Goal: Task Accomplishment & Management: Complete application form

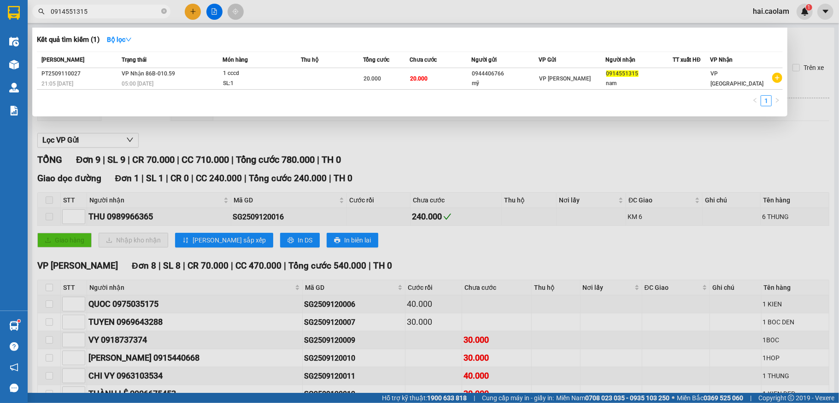
click at [120, 8] on input "0914551315" at bounding box center [105, 11] width 109 height 10
type input "0353546681"
click at [189, 17] on div at bounding box center [419, 201] width 839 height 403
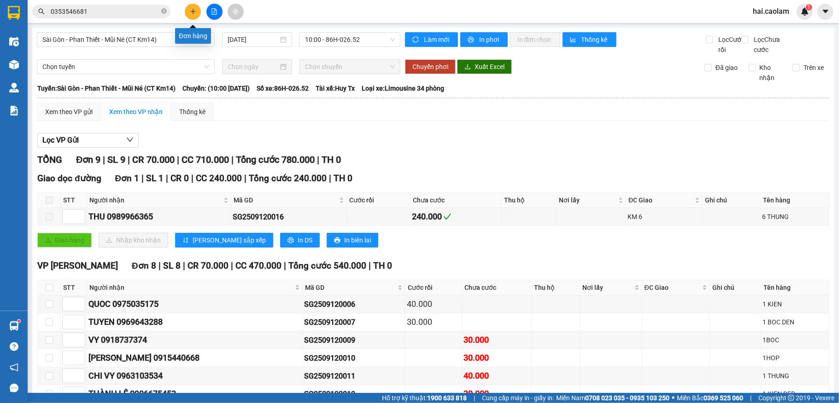
click at [190, 10] on icon "plus" at bounding box center [193, 11] width 6 height 6
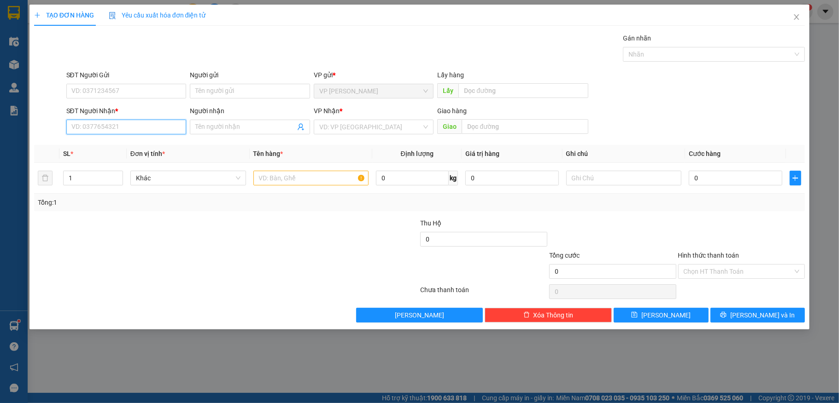
click at [174, 133] on input "SĐT Người Nhận *" at bounding box center [126, 127] width 120 height 15
type input "0931854185"
click at [157, 145] on div "0931854185 - [GEOGRAPHIC_DATA]" at bounding box center [126, 146] width 109 height 10
type input "Cô HỒNG"
type input "[GEOGRAPHIC_DATA], Q3"
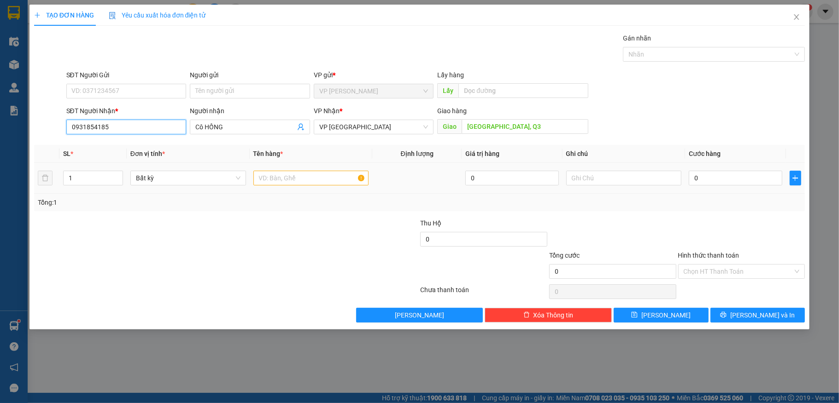
type input "0931854185"
click at [299, 186] on input "text" at bounding box center [311, 178] width 116 height 15
type input "1 hso"
click at [731, 181] on input "0" at bounding box center [734, 178] width 93 height 15
type input "5"
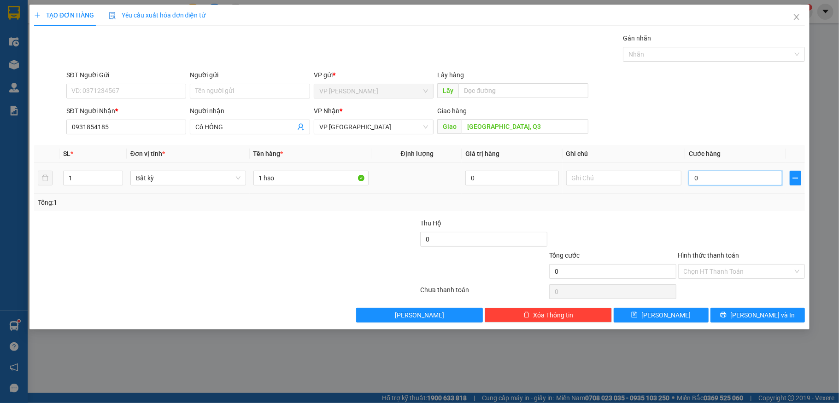
type input "5"
type input "50"
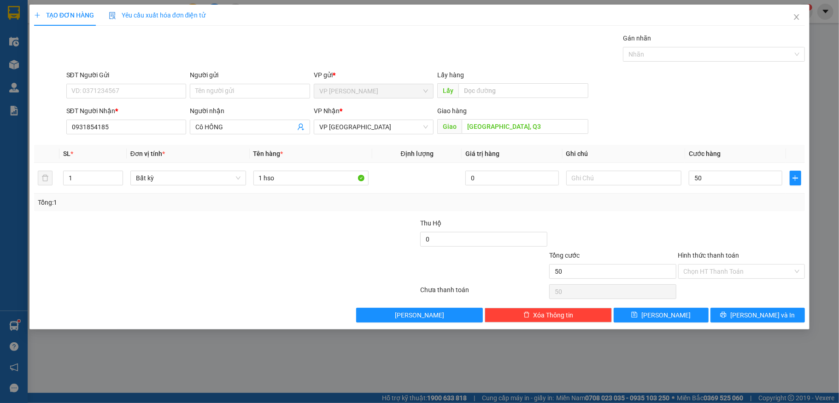
type input "50.000"
click at [737, 263] on div "Hình thức thanh toán" at bounding box center [741, 258] width 127 height 14
click at [735, 274] on input "Hình thức thanh toán" at bounding box center [738, 272] width 110 height 14
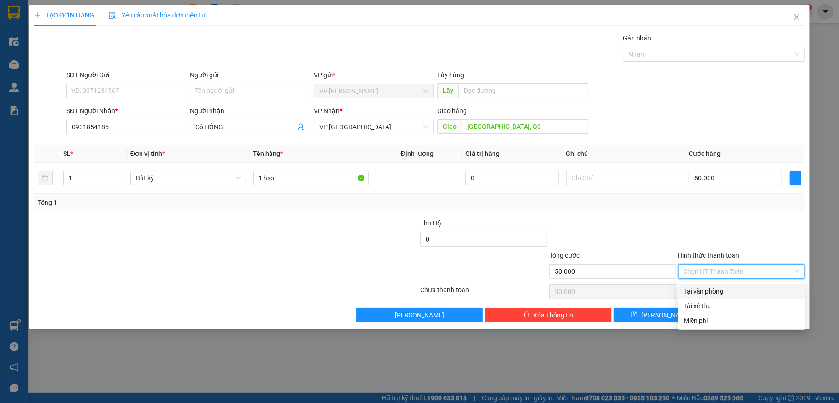
click at [732, 290] on div "Tại văn phòng" at bounding box center [741, 291] width 116 height 10
type input "0"
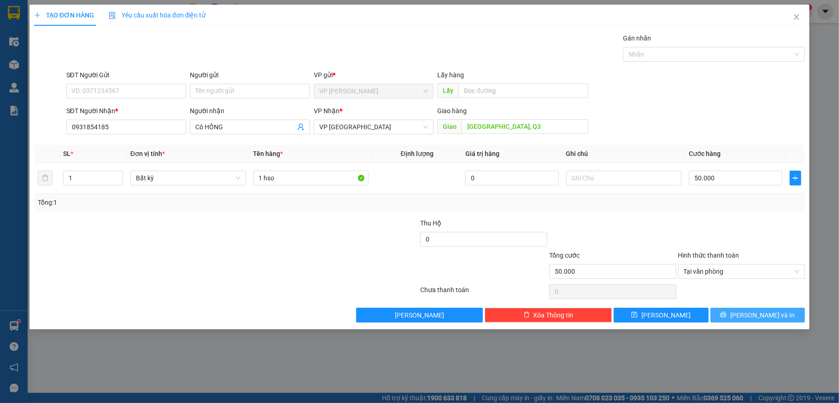
click at [726, 315] on icon "printer" at bounding box center [723, 315] width 6 height 6
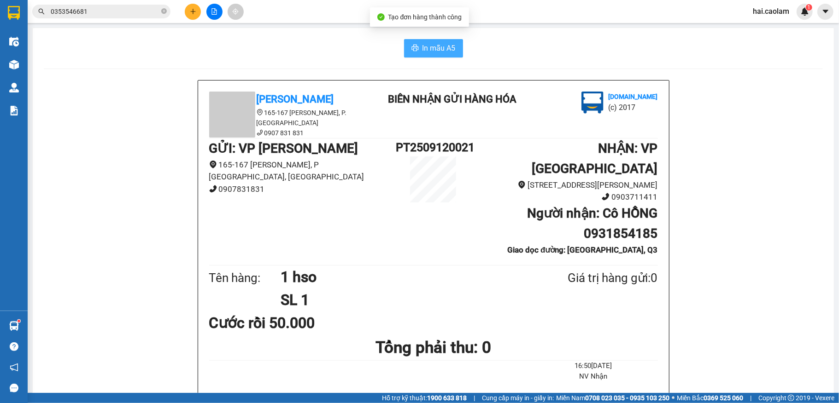
click at [426, 47] on span "In mẫu A5" at bounding box center [438, 48] width 33 height 12
drag, startPoint x: 429, startPoint y: 48, endPoint x: 411, endPoint y: 73, distance: 30.6
click at [430, 50] on span "In mẫu A5" at bounding box center [438, 48] width 33 height 12
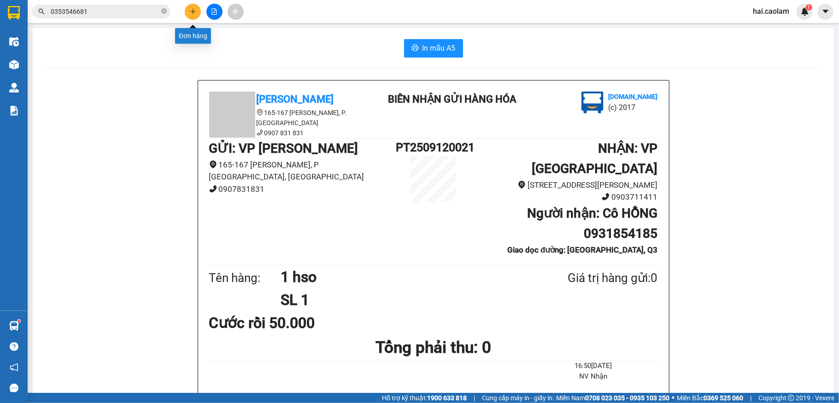
click at [188, 13] on button at bounding box center [193, 12] width 16 height 16
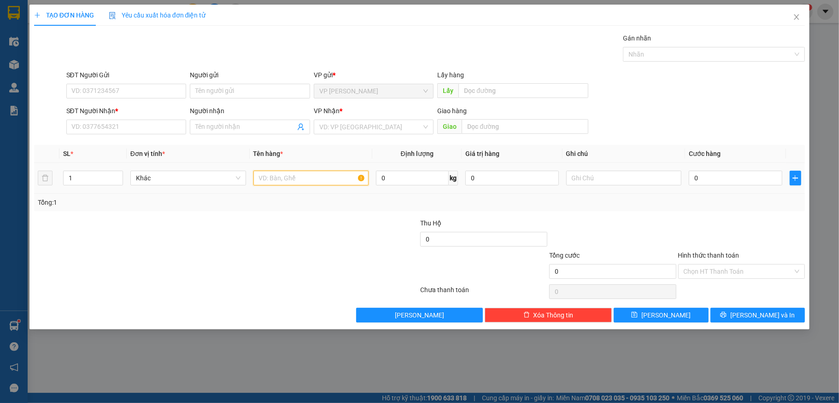
click at [280, 181] on input "text" at bounding box center [311, 178] width 116 height 15
type input "1 tg"
click at [759, 185] on input "0" at bounding box center [734, 178] width 93 height 15
type input "4"
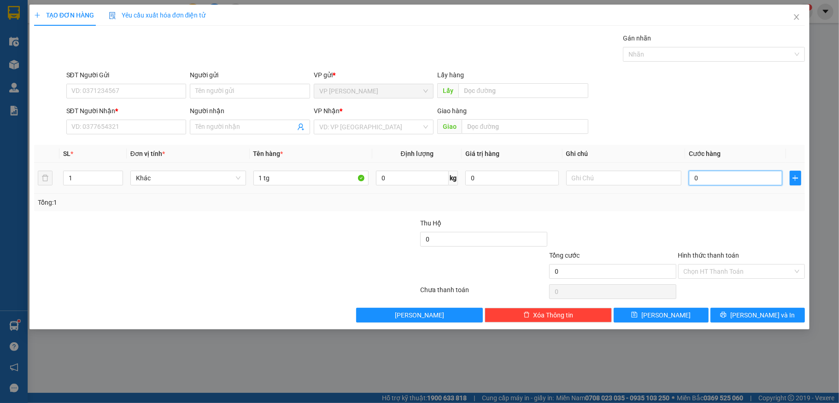
type input "4"
type input "40"
click at [107, 129] on input "SĐT Người Nhận *" at bounding box center [126, 127] width 120 height 15
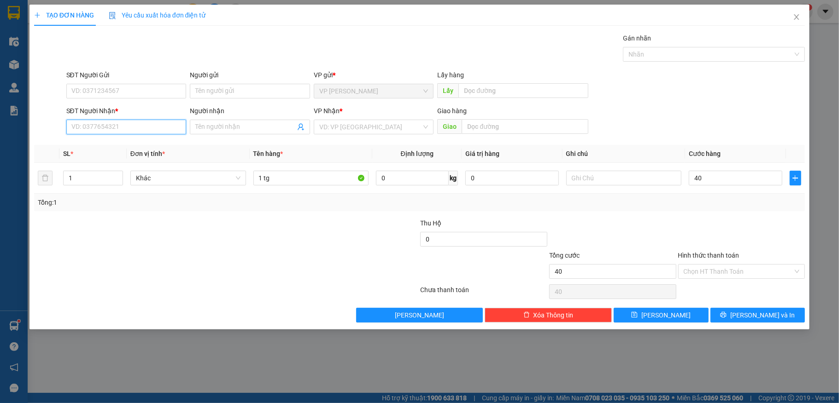
type input "40.000"
drag, startPoint x: 129, startPoint y: 144, endPoint x: 193, endPoint y: 138, distance: 64.3
click at [131, 143] on div "0937824014" at bounding box center [126, 146] width 109 height 10
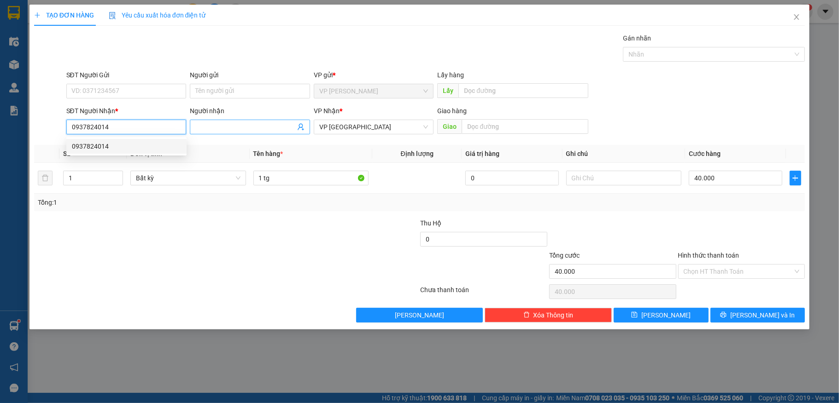
type input "0937824014"
click at [220, 129] on input "Người nhận" at bounding box center [245, 127] width 100 height 10
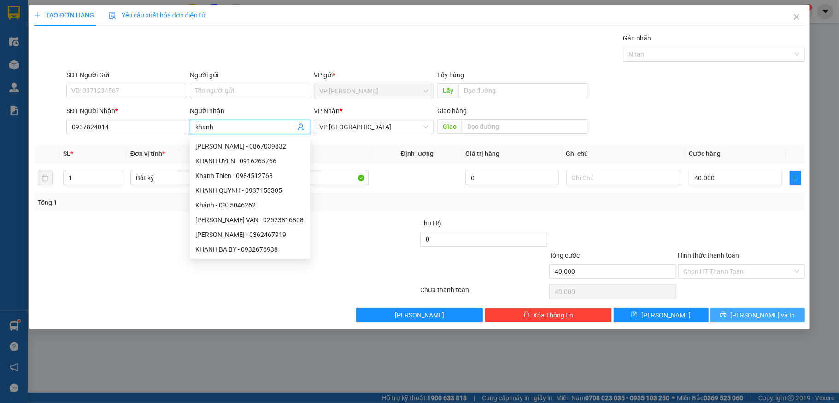
type input "khanh"
drag, startPoint x: 776, startPoint y: 315, endPoint x: 732, endPoint y: 291, distance: 50.7
click at [776, 314] on button "[PERSON_NAME] và In" at bounding box center [757, 315] width 95 height 15
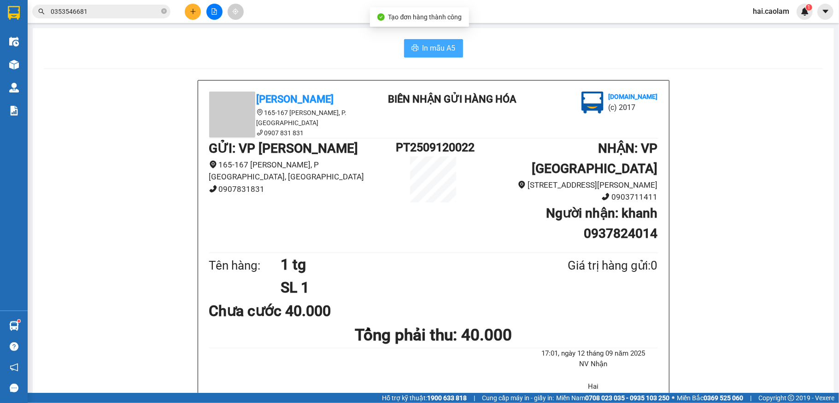
drag, startPoint x: 432, startPoint y: 58, endPoint x: 418, endPoint y: 50, distance: 15.5
click at [436, 50] on span "In mẫu A5" at bounding box center [438, 48] width 33 height 12
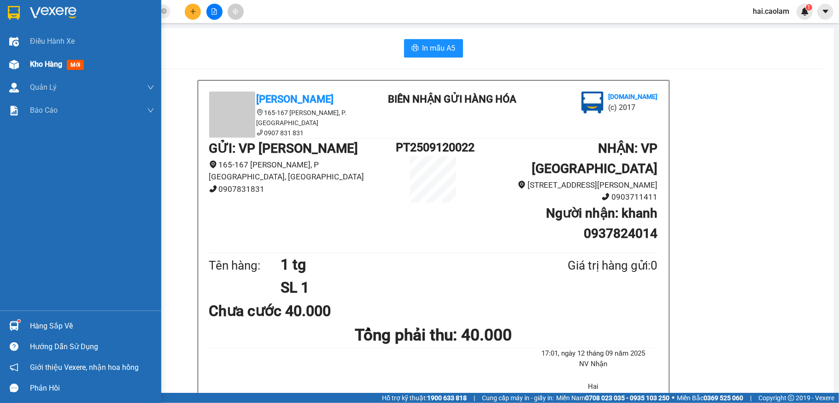
click at [46, 64] on span "Kho hàng" at bounding box center [46, 64] width 32 height 9
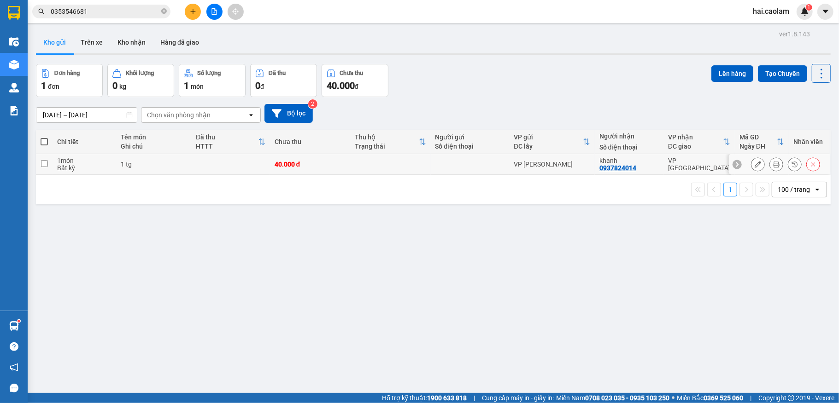
click at [754, 166] on icon at bounding box center [757, 164] width 6 height 6
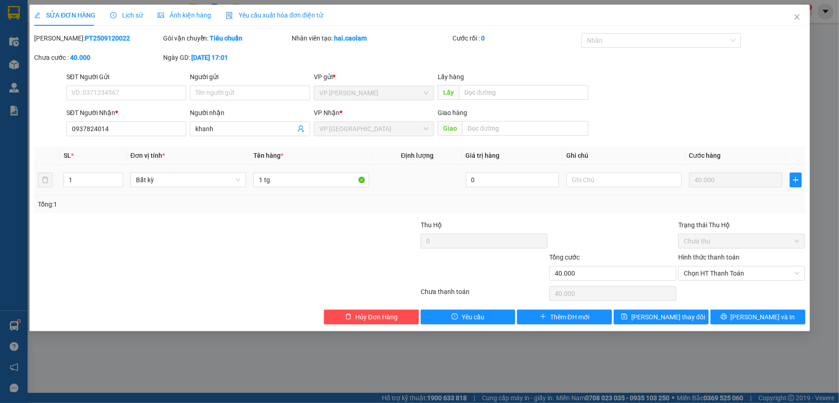
type input "0937824014"
type input "40.000"
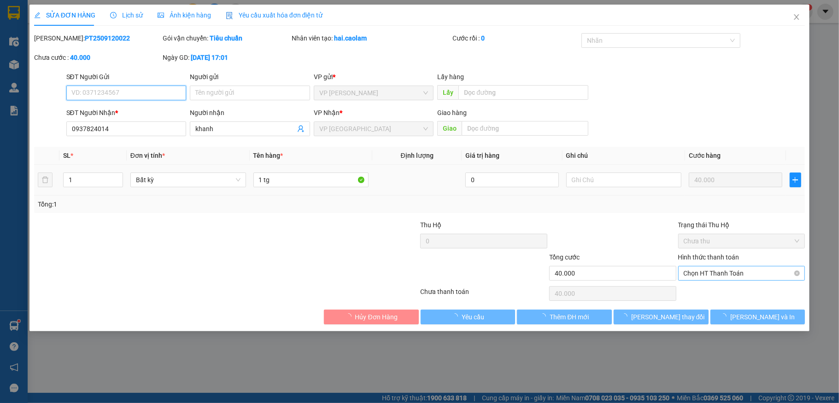
click at [719, 280] on span "Chọn HT Thanh Toán" at bounding box center [741, 274] width 116 height 14
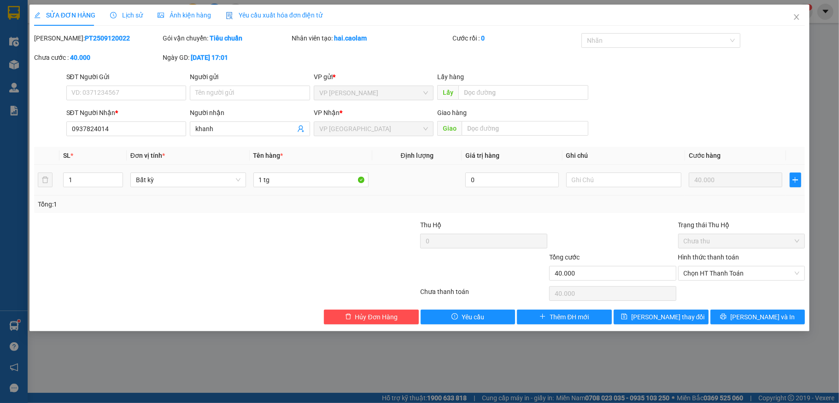
click at [723, 288] on div "Chọn HT Thanh Toán" at bounding box center [741, 294] width 129 height 18
click at [671, 315] on span "[PERSON_NAME] thay đổi" at bounding box center [668, 317] width 74 height 10
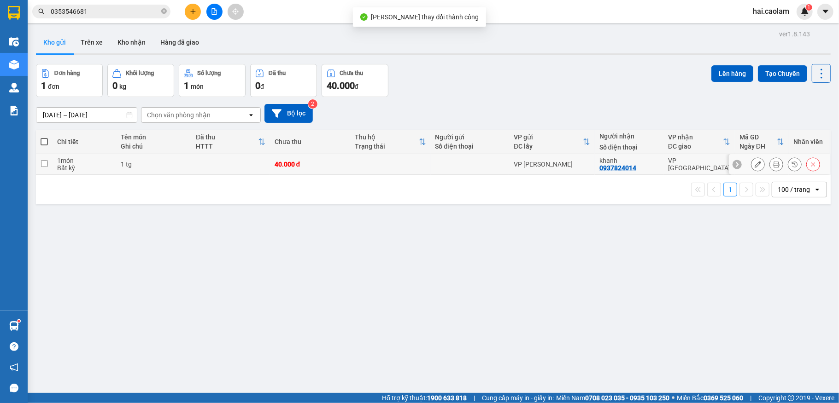
click at [133, 163] on div "1 tg" at bounding box center [154, 164] width 66 height 7
checkbox input "true"
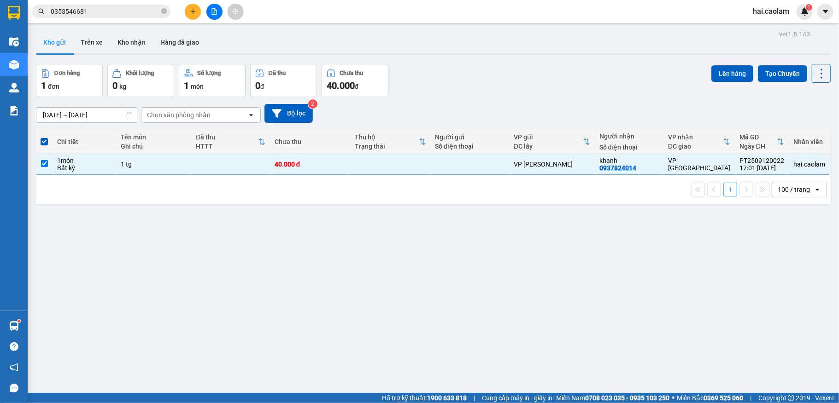
drag, startPoint x: 604, startPoint y: 231, endPoint x: 233, endPoint y: 253, distance: 371.8
click at [602, 231] on div "ver 1.8.143 Kho gửi Trên xe Kho nhận Hàng đã giao Đơn hàng 1 đơn Khối lượng 0 k…" at bounding box center [433, 229] width 802 height 403
click at [105, 34] on button "Trên xe" at bounding box center [91, 42] width 37 height 22
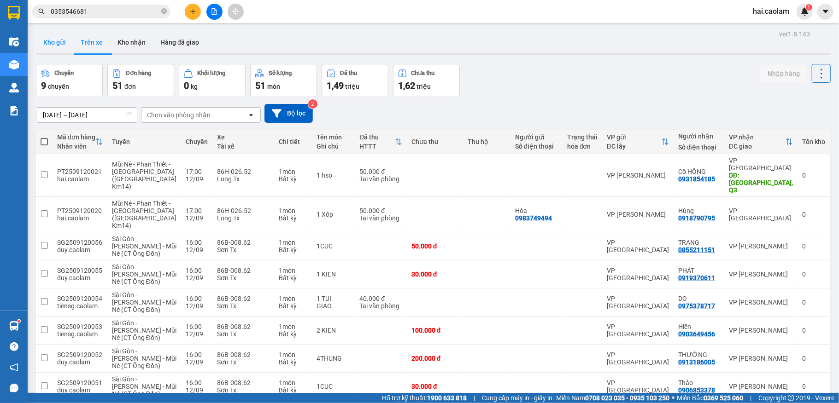
click at [61, 41] on button "Kho gửi" at bounding box center [54, 42] width 37 height 22
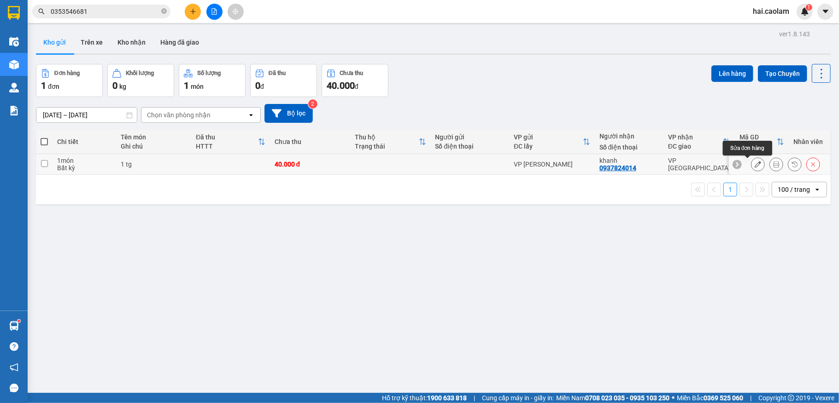
click at [754, 165] on icon at bounding box center [757, 164] width 6 height 6
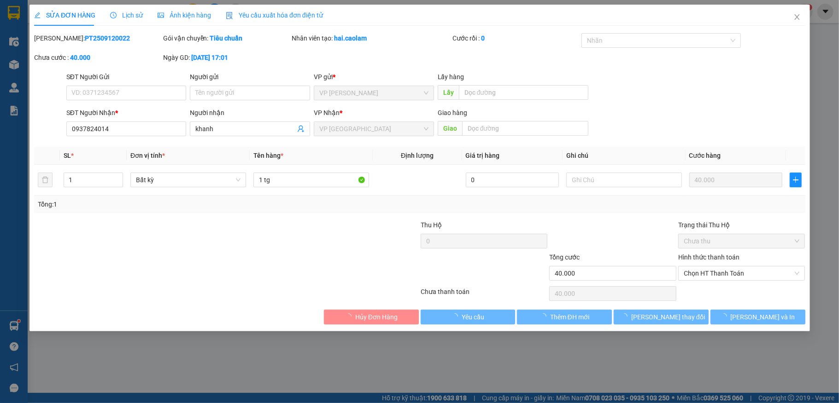
type input "0937824014"
type input "40.000"
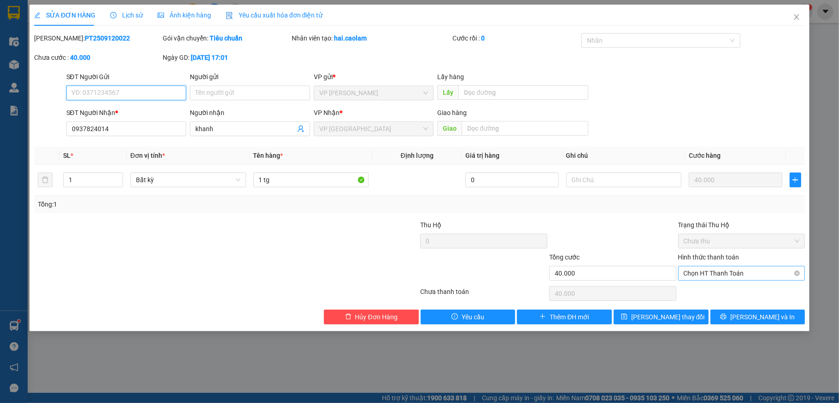
click at [753, 274] on span "Chọn HT Thanh Toán" at bounding box center [741, 274] width 116 height 14
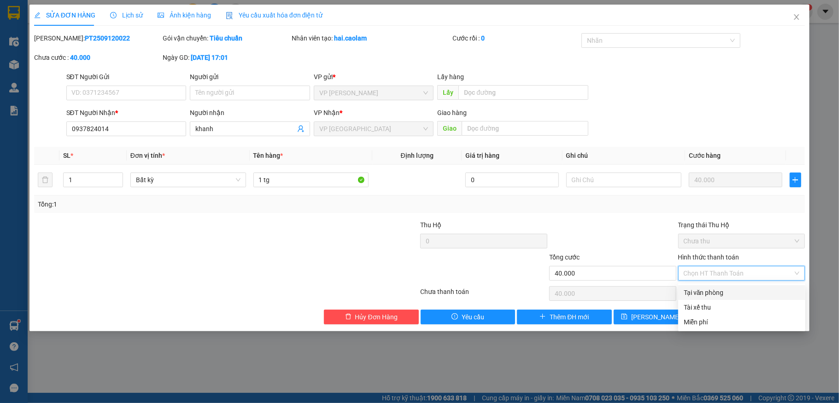
click at [747, 292] on div "Tại văn phòng" at bounding box center [741, 293] width 116 height 10
type input "0"
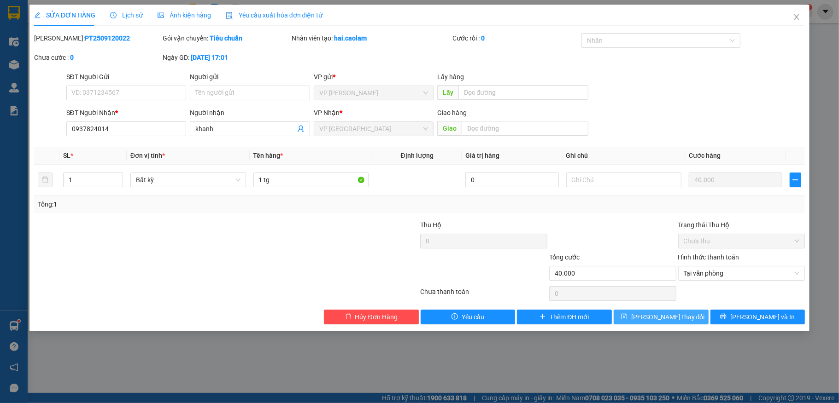
click at [678, 316] on span "[PERSON_NAME] thay đổi" at bounding box center [668, 317] width 74 height 10
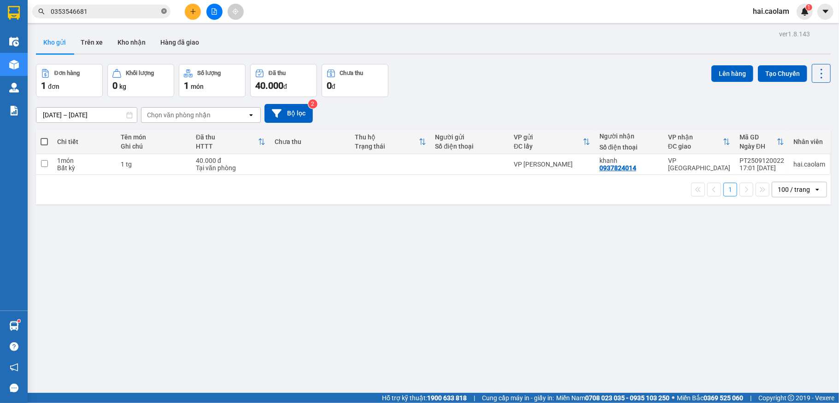
click at [161, 11] on icon "close-circle" at bounding box center [164, 11] width 6 height 6
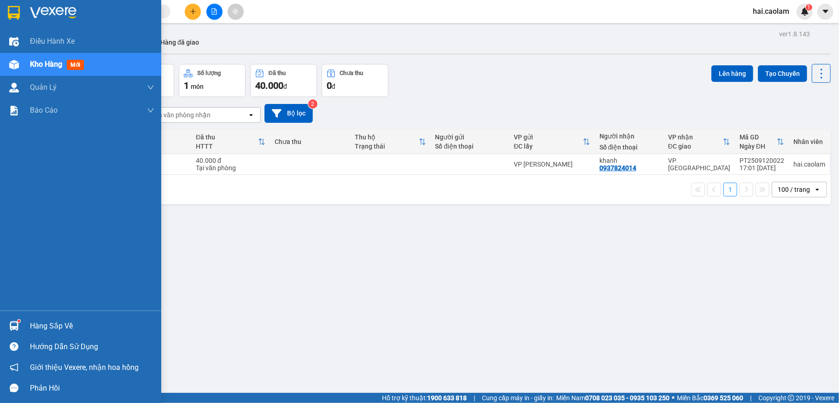
click at [72, 325] on div "Hàng sắp về" at bounding box center [92, 327] width 124 height 14
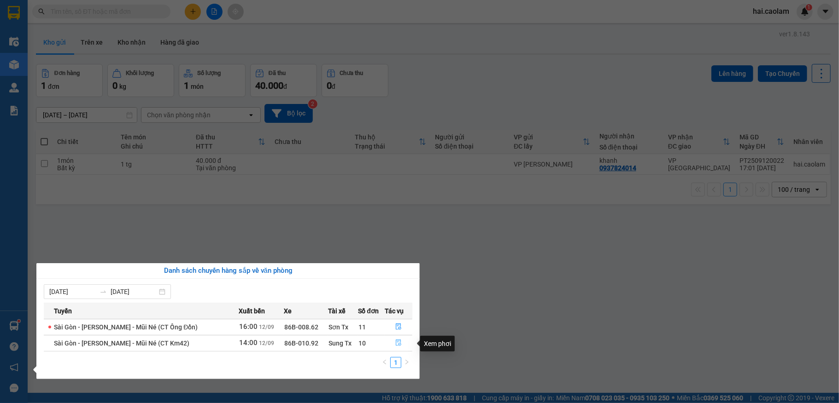
click at [398, 346] on icon "file-done" at bounding box center [398, 343] width 6 height 6
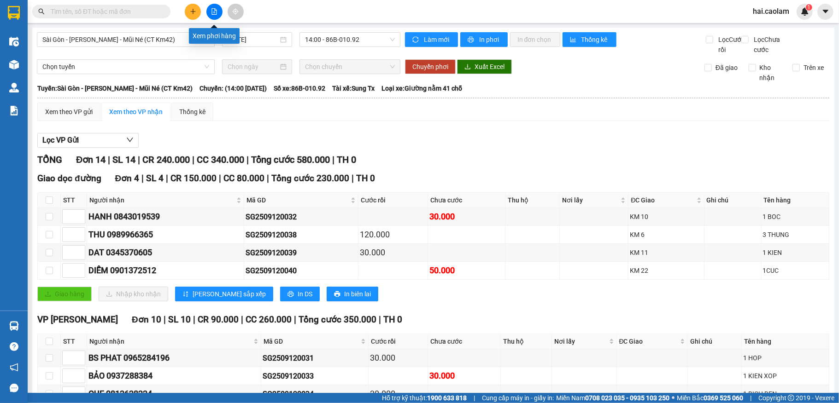
click at [216, 12] on icon "file-add" at bounding box center [214, 11] width 6 height 6
click at [338, 35] on span "14:00 - 86B-010.92" at bounding box center [350, 40] width 90 height 14
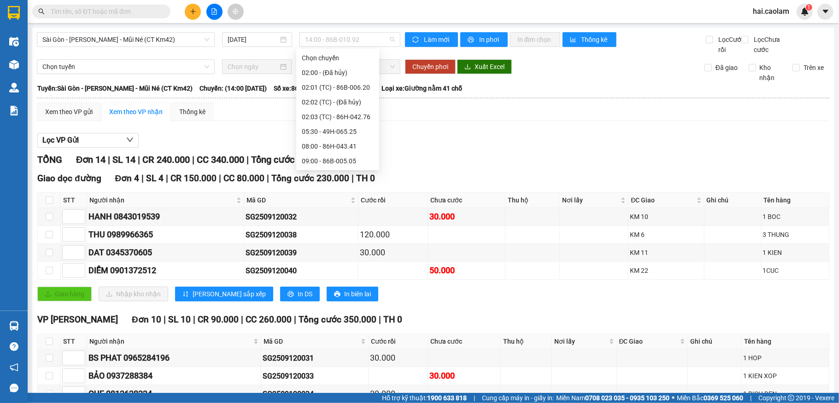
scroll to position [74, 0]
click at [337, 148] on div "12:00 - 86B-013.77" at bounding box center [338, 146] width 72 height 10
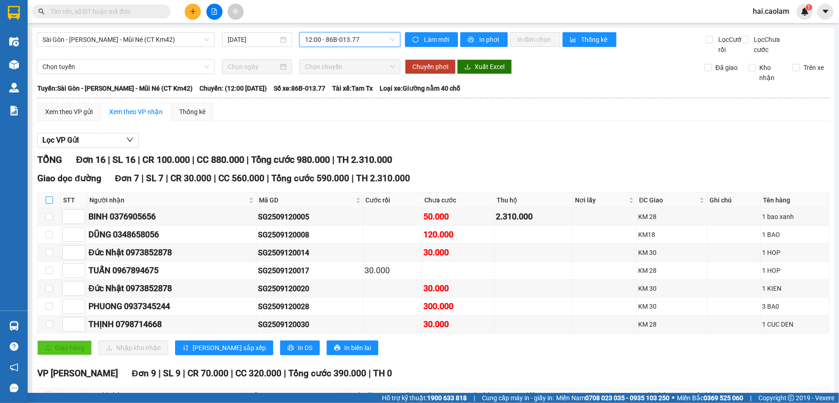
click at [47, 204] on input "checkbox" at bounding box center [49, 200] width 7 height 7
checkbox input "true"
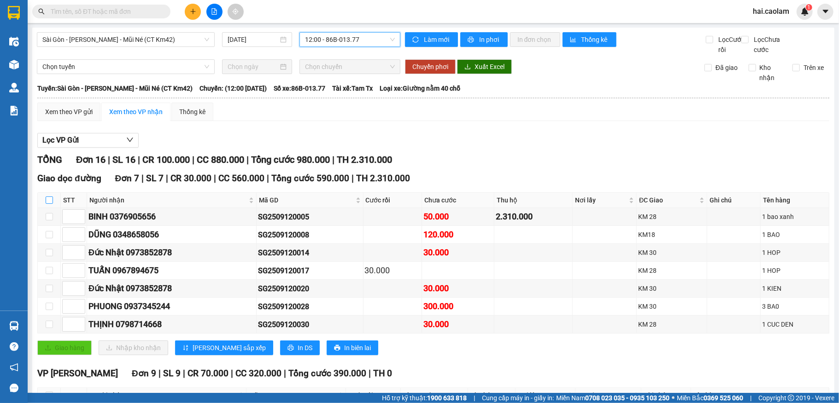
checkbox input "true"
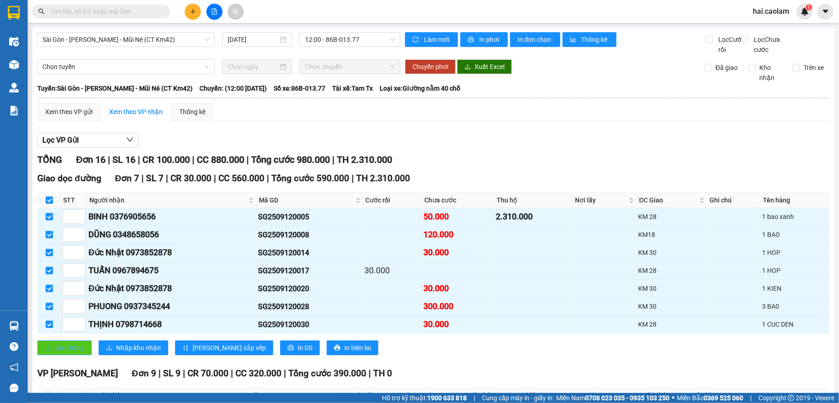
click at [77, 353] on span "Giao hàng" at bounding box center [69, 348] width 29 height 10
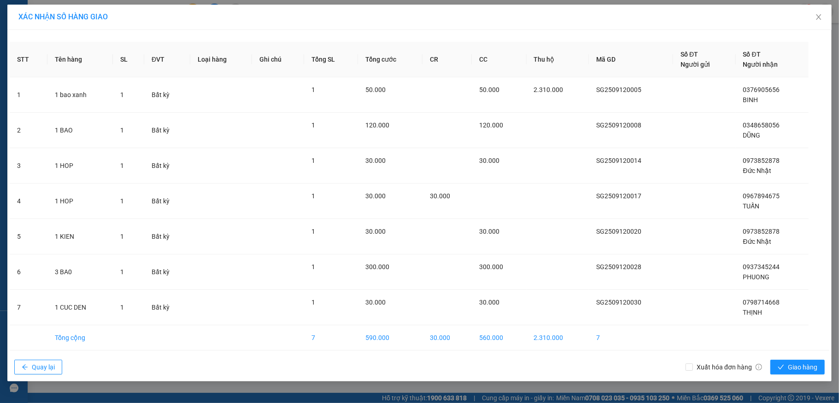
drag, startPoint x: 794, startPoint y: 360, endPoint x: 804, endPoint y: 369, distance: 13.7
click at [794, 360] on div "Xuất hóa đơn hàng Giao hàng" at bounding box center [757, 368] width 144 height 24
click at [811, 376] on div "Xuất hóa đơn hàng Giao hàng" at bounding box center [757, 368] width 144 height 24
click at [818, 371] on button "Giao hàng" at bounding box center [797, 367] width 54 height 15
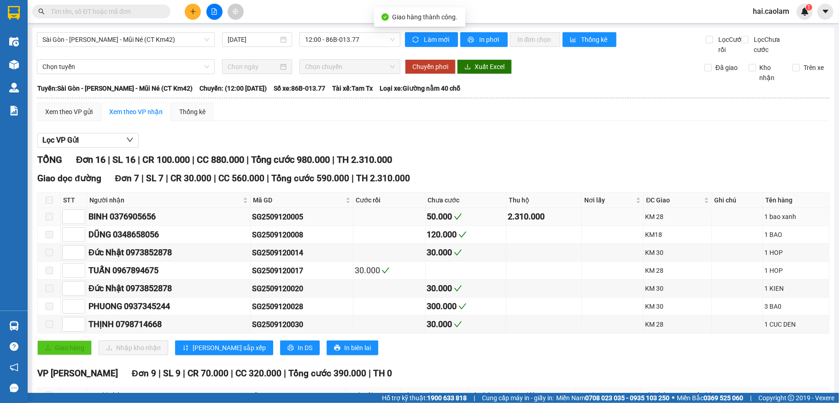
click at [563, 223] on div "2.310.000" at bounding box center [544, 216] width 72 height 13
drag, startPoint x: 111, startPoint y: 229, endPoint x: 144, endPoint y: 219, distance: 34.1
click at [194, 223] on div "BINH 0376905656" at bounding box center [168, 216] width 160 height 13
click at [140, 223] on div "BINH 0376905656" at bounding box center [168, 216] width 160 height 13
drag, startPoint x: 140, startPoint y: 225, endPoint x: 168, endPoint y: 234, distance: 29.7
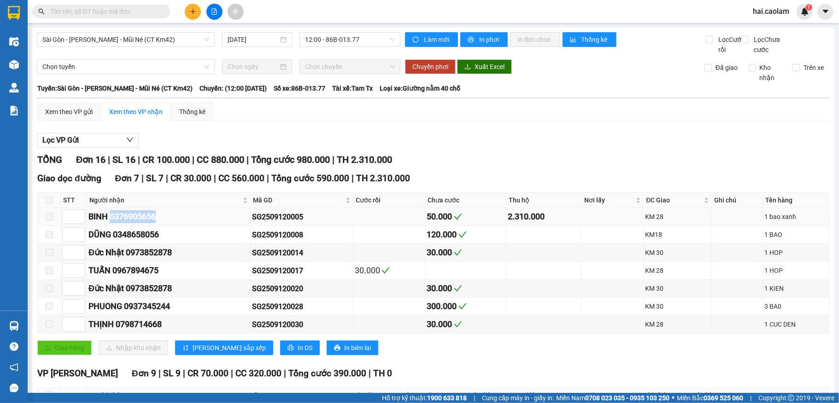
click at [168, 223] on div "BINH 0376905656" at bounding box center [168, 216] width 160 height 13
copy div "0376905656"
click at [134, 16] on input "text" at bounding box center [105, 11] width 109 height 10
paste input "0376905656"
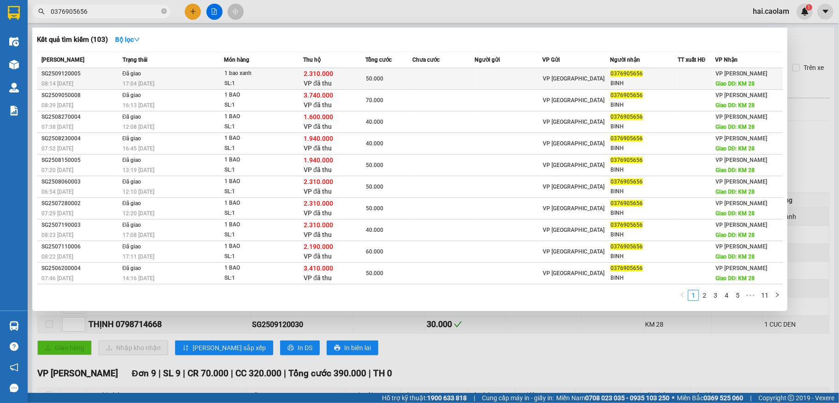
type input "0376905656"
click at [502, 74] on td at bounding box center [509, 79] width 68 height 22
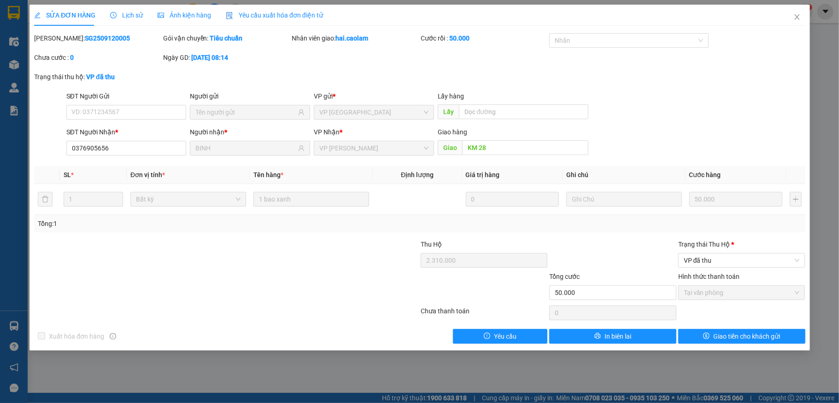
type input "0376905656"
type input "BINH"
type input "KM 28"
type input "2.310.000"
type input "50.000"
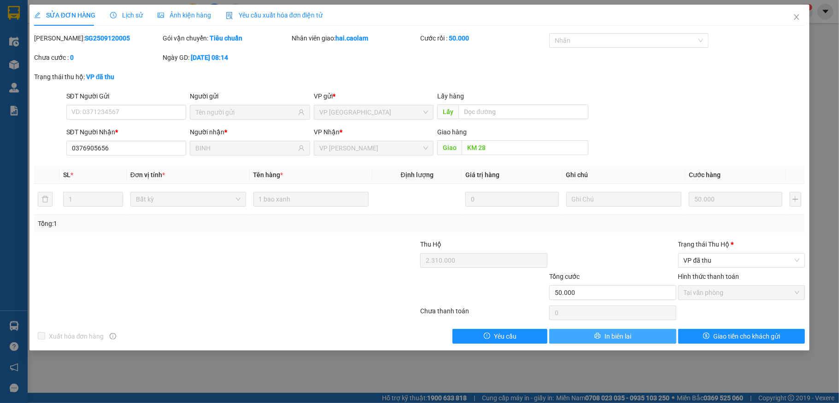
click at [627, 332] on button "In biên lai" at bounding box center [612, 336] width 127 height 15
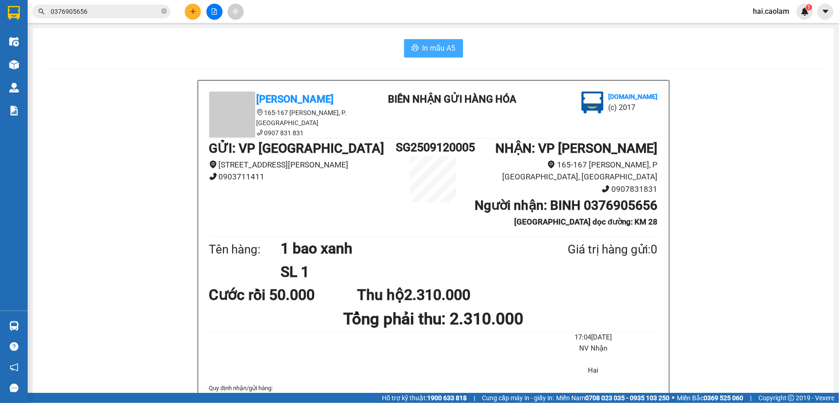
click at [442, 50] on span "In mẫu A5" at bounding box center [438, 48] width 33 height 12
